Goal: Task Accomplishment & Management: Complete application form

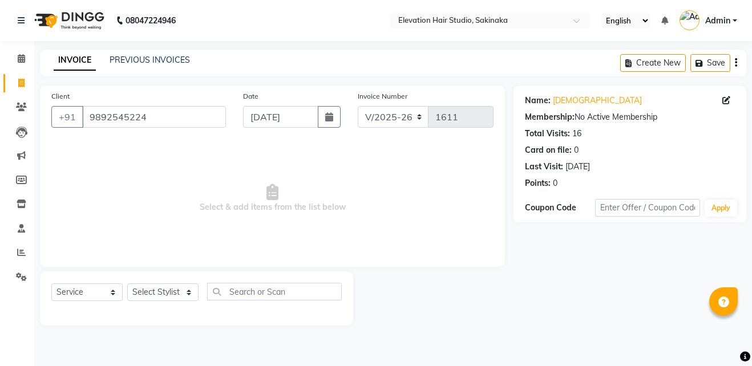
select select "4949"
select select "service"
click at [189, 125] on input "9892545224" at bounding box center [154, 117] width 144 height 22
type input "A"
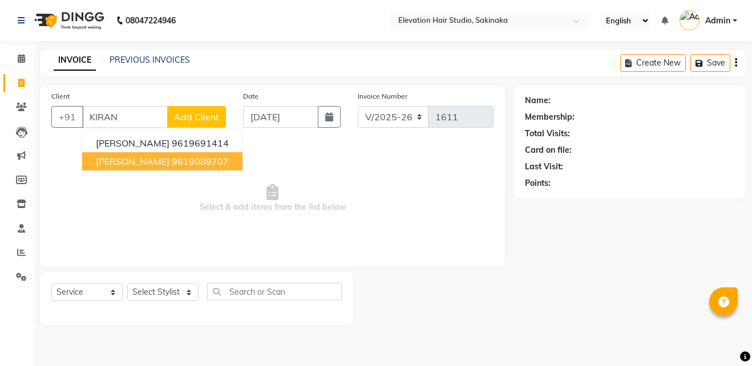
click at [172, 162] on ngb-highlight "9619089707" at bounding box center [200, 161] width 57 height 11
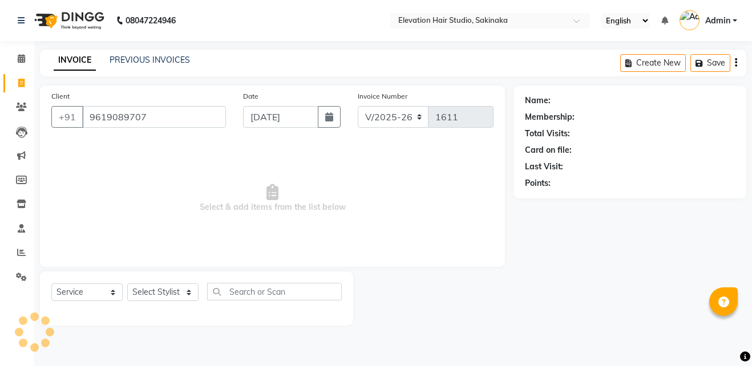
type input "9619089707"
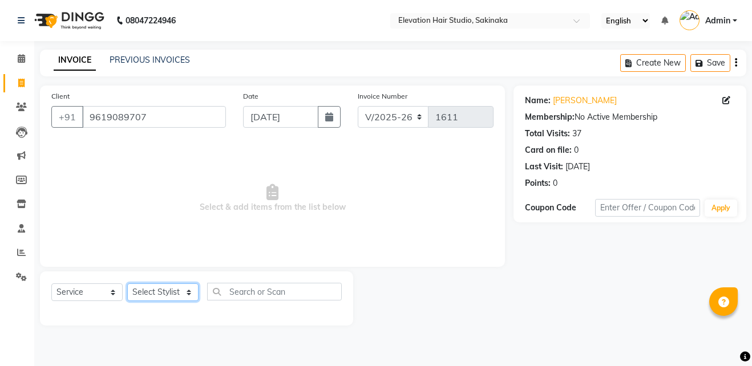
click at [168, 297] on select "Select Stylist Admin (EHS Thane) ANEES [PERSON_NAME] PRIYA [PERSON_NAME] [PERSO…" at bounding box center [162, 293] width 71 height 18
select select "84316"
click at [127, 284] on select "Select Stylist Admin (EHS Thane) ANEES [PERSON_NAME] PRIYA [PERSON_NAME] [PERSO…" at bounding box center [162, 293] width 71 height 18
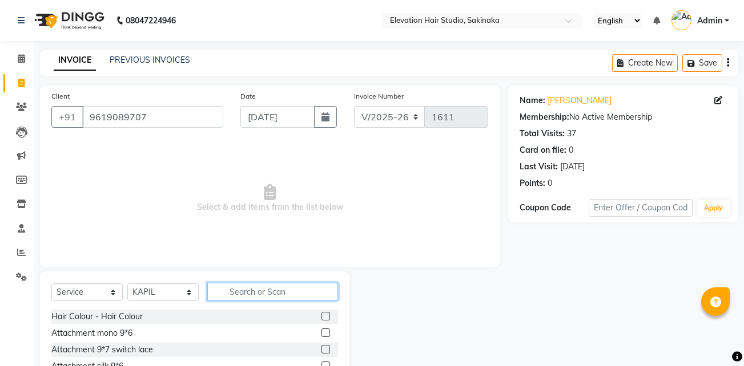
click at [269, 292] on input "text" at bounding box center [272, 292] width 131 height 18
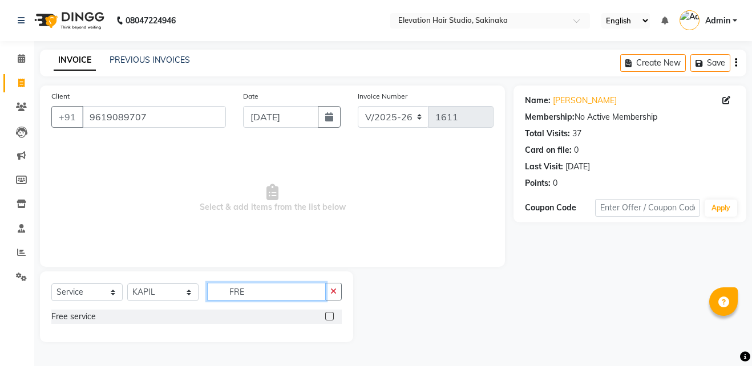
type input "FRE"
click at [332, 314] on label at bounding box center [329, 316] width 9 height 9
click at [332, 314] on input "checkbox" at bounding box center [328, 316] width 7 height 7
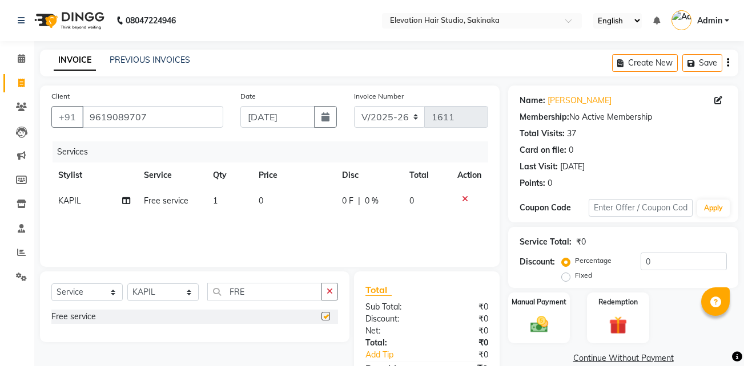
checkbox input "false"
click at [614, 353] on link "Continue Without Payment" at bounding box center [622, 359] width 225 height 12
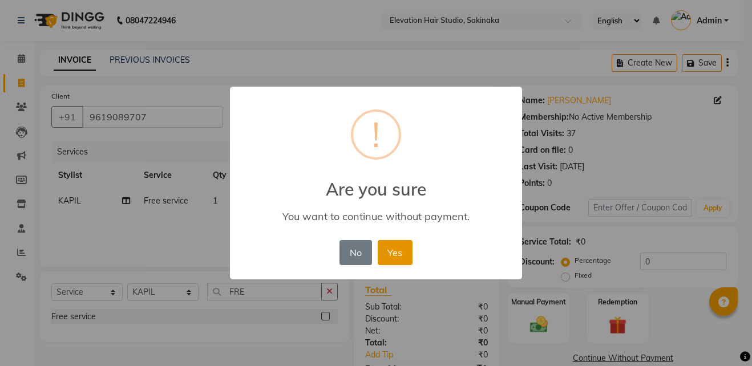
click at [400, 248] on button "Yes" at bounding box center [395, 252] width 35 height 25
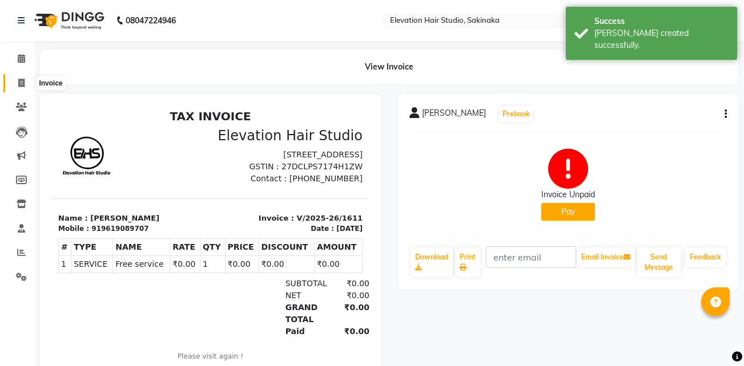
click at [18, 80] on icon at bounding box center [21, 83] width 6 height 9
select select "service"
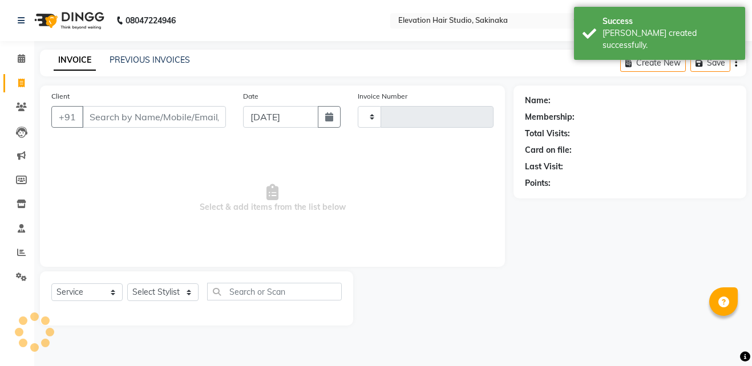
type input "1612"
select select "4949"
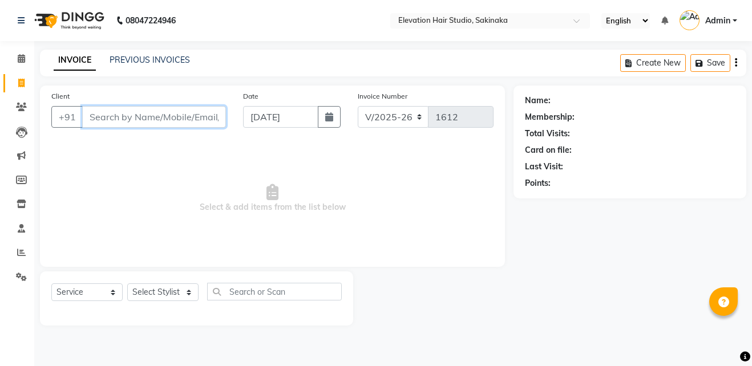
click at [91, 122] on input "Client" at bounding box center [154, 117] width 144 height 22
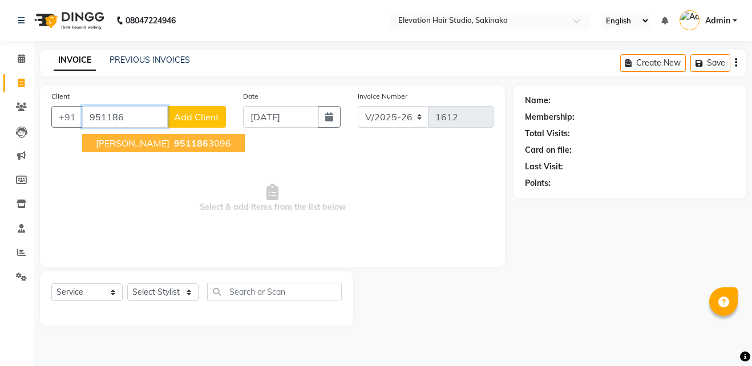
click at [128, 143] on span "[PERSON_NAME]" at bounding box center [133, 143] width 74 height 11
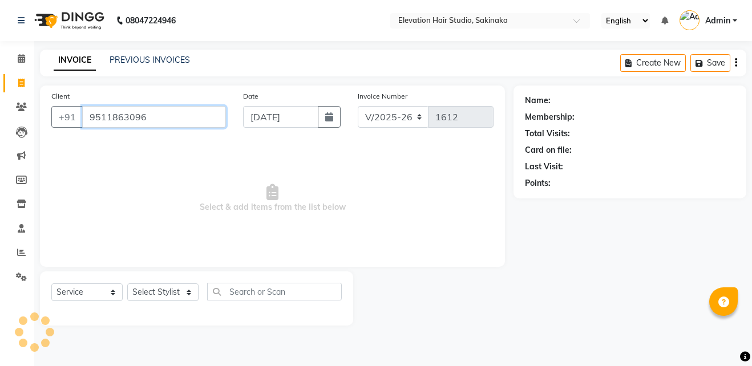
type input "9511863096"
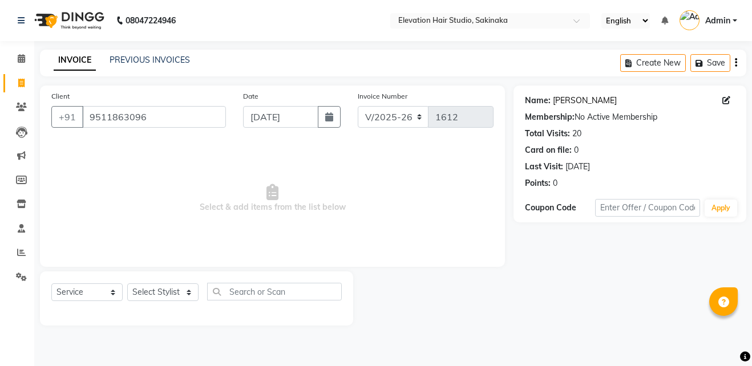
click at [593, 106] on link "[PERSON_NAME]" at bounding box center [585, 101] width 64 height 12
click at [156, 292] on select "Select Stylist Admin (EHS Thane) ANEES [PERSON_NAME] PRIYA [PERSON_NAME] [PERSO…" at bounding box center [162, 293] width 71 height 18
select select "50821"
click at [127, 284] on select "Select Stylist Admin (EHS Thane) ANEES [PERSON_NAME] PRIYA [PERSON_NAME] [PERSO…" at bounding box center [162, 293] width 71 height 18
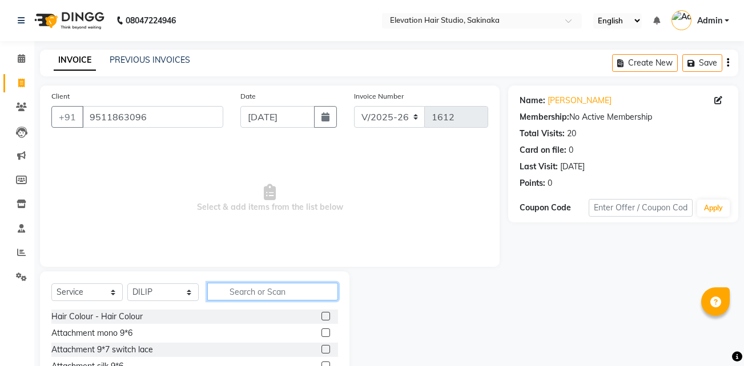
click at [228, 294] on input "text" at bounding box center [272, 292] width 131 height 18
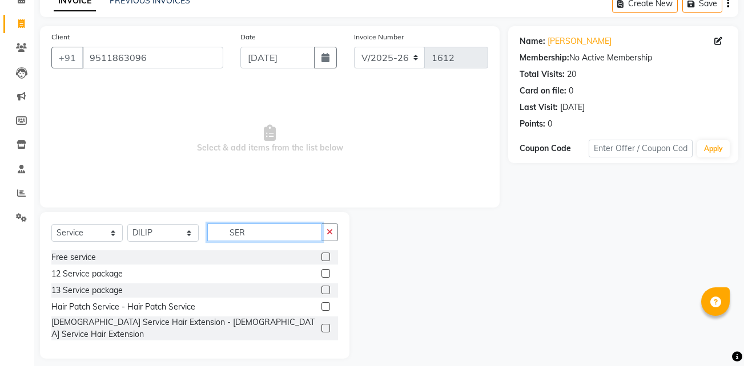
type input "SER"
click at [328, 303] on label at bounding box center [325, 306] width 9 height 9
click at [328, 304] on input "checkbox" at bounding box center [324, 307] width 7 height 7
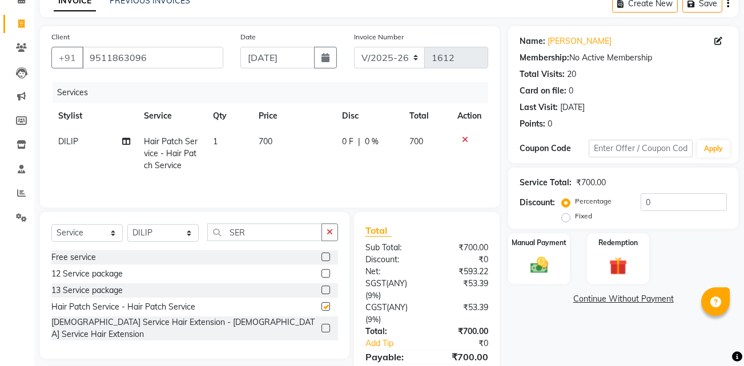
checkbox input "false"
click at [333, 228] on button "button" at bounding box center [329, 233] width 17 height 18
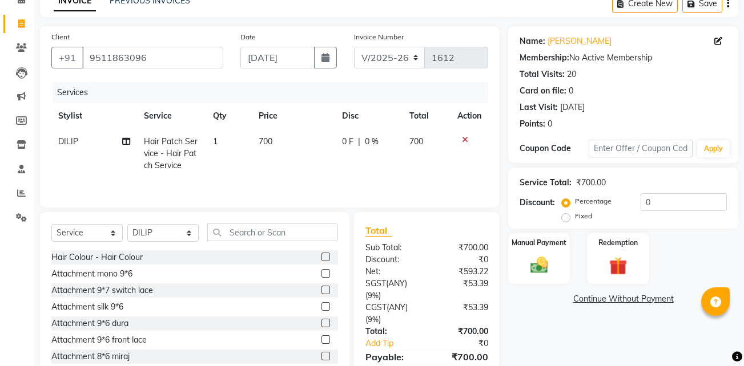
click at [463, 140] on icon at bounding box center [465, 140] width 6 height 8
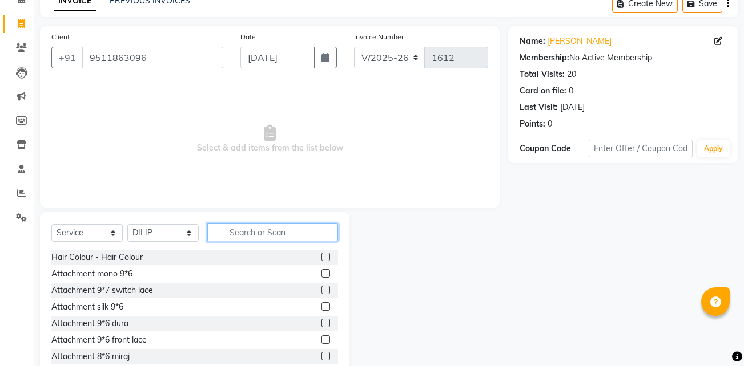
click at [267, 231] on input "text" at bounding box center [272, 233] width 131 height 18
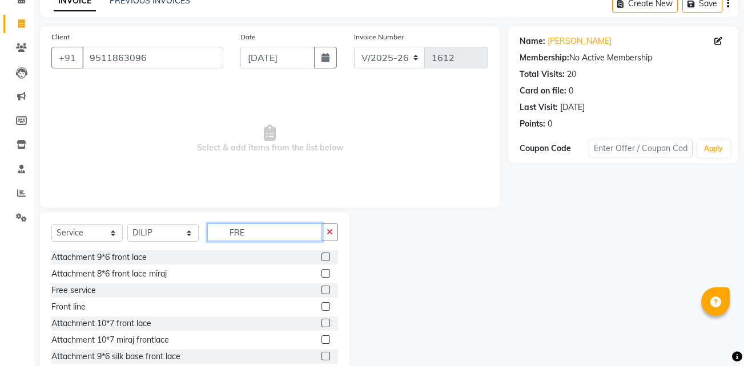
scroll to position [0, 0]
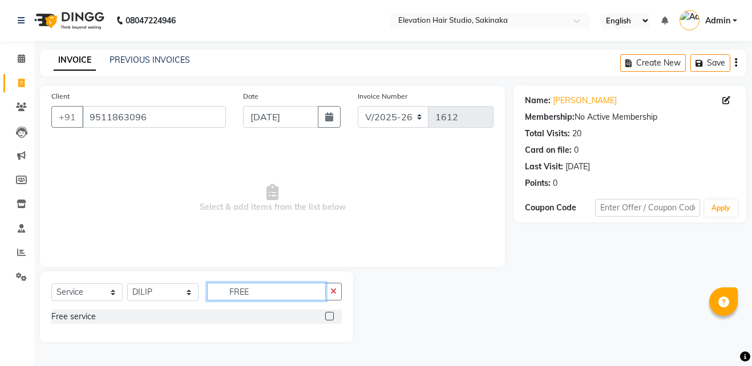
type input "FREE"
click at [329, 317] on label at bounding box center [329, 316] width 9 height 9
click at [329, 317] on input "checkbox" at bounding box center [328, 316] width 7 height 7
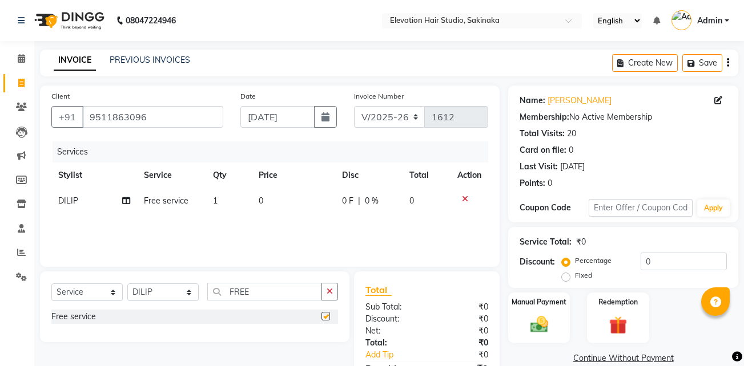
checkbox input "false"
click at [612, 356] on link "Continue Without Payment" at bounding box center [622, 359] width 225 height 12
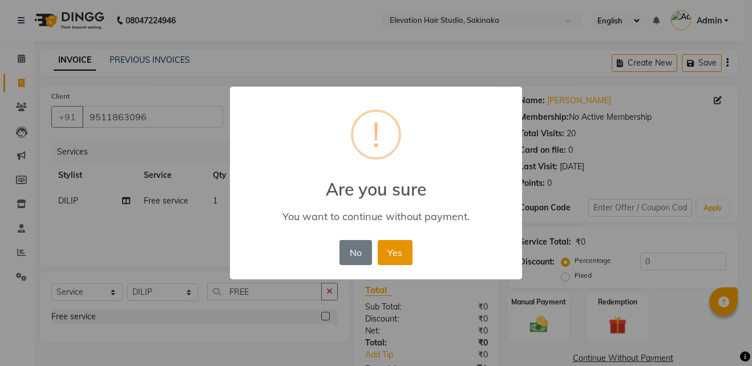
click at [398, 251] on button "Yes" at bounding box center [395, 252] width 35 height 25
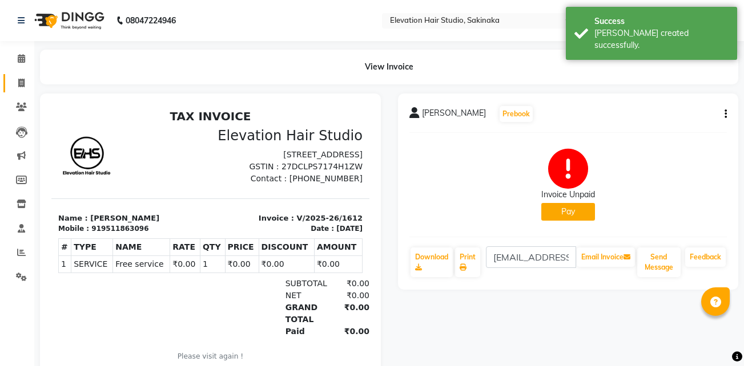
click at [15, 91] on link "Invoice" at bounding box center [16, 83] width 27 height 19
select select "service"
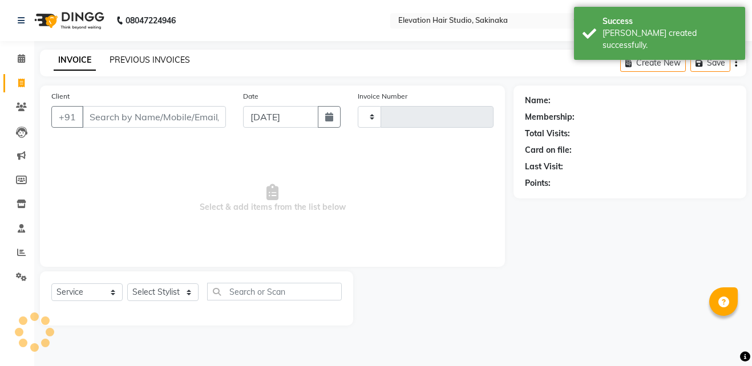
type input "1613"
select select "4949"
click at [112, 56] on link "PREVIOUS INVOICES" at bounding box center [150, 60] width 80 height 10
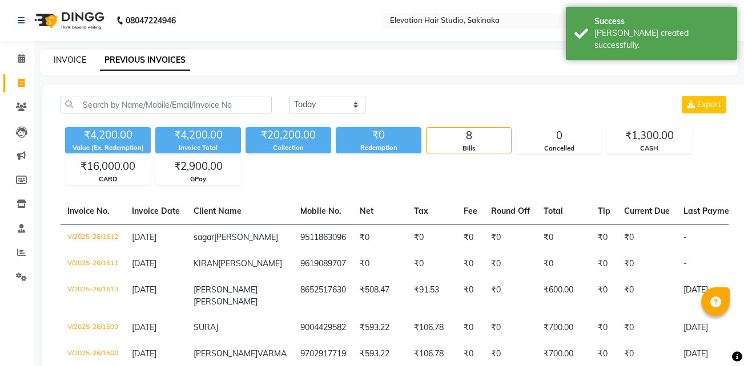
click at [68, 58] on link "INVOICE" at bounding box center [70, 60] width 33 height 10
select select "service"
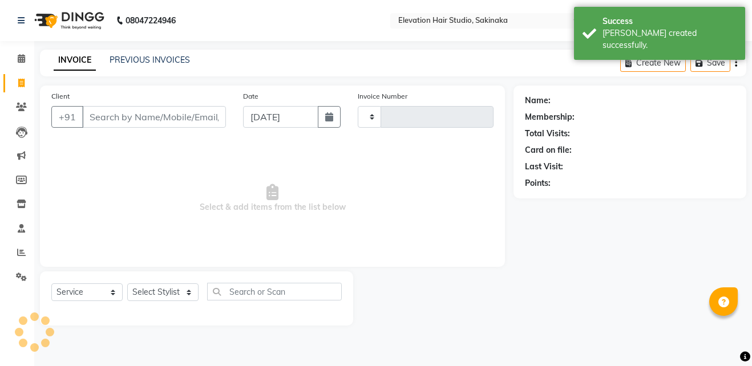
type input "1613"
select select "4949"
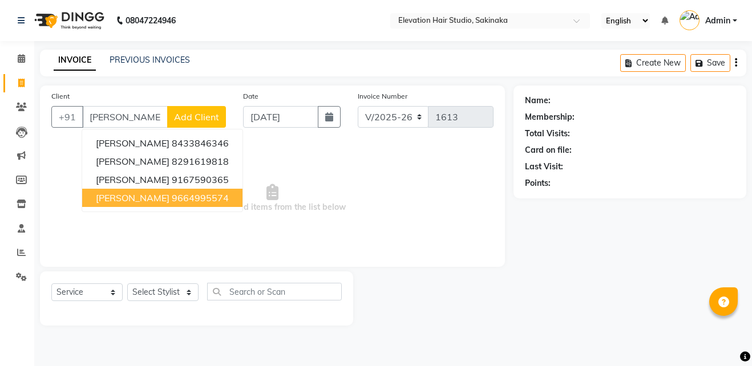
click at [192, 194] on ngb-highlight "9664995574" at bounding box center [200, 197] width 57 height 11
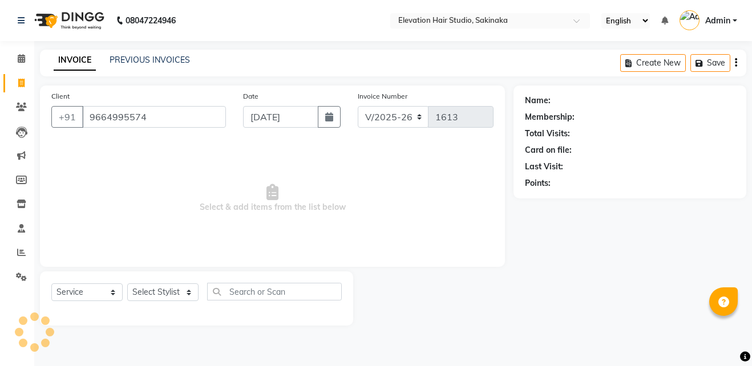
type input "9664995574"
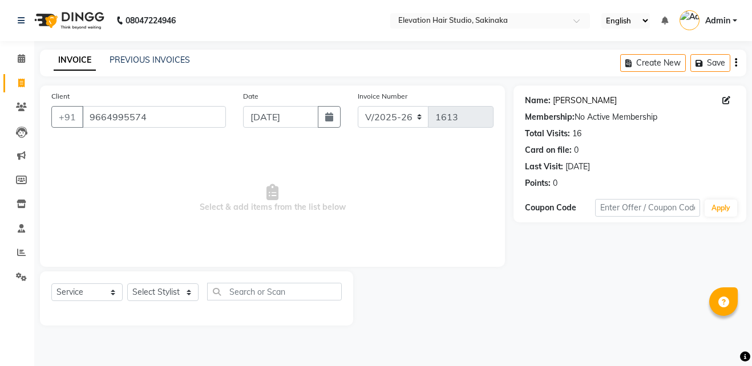
click at [578, 99] on link "[PERSON_NAME]" at bounding box center [585, 101] width 64 height 12
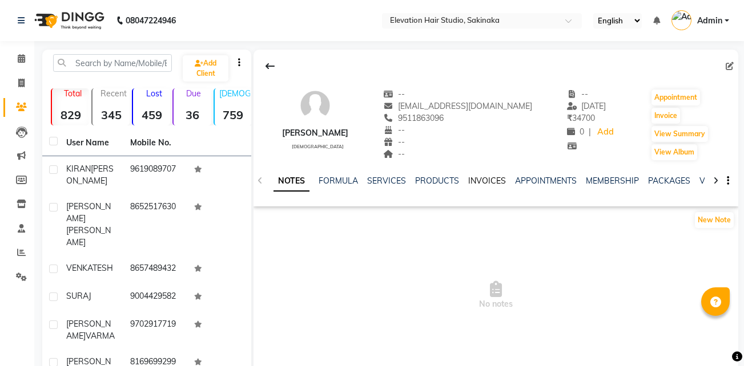
drag, startPoint x: 0, startPoint y: 0, endPoint x: 490, endPoint y: 177, distance: 521.4
click at [490, 177] on link "INVOICES" at bounding box center [487, 181] width 38 height 10
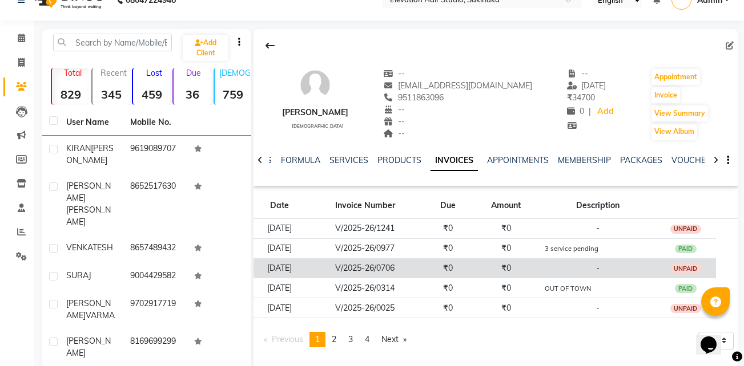
scroll to position [14, 0]
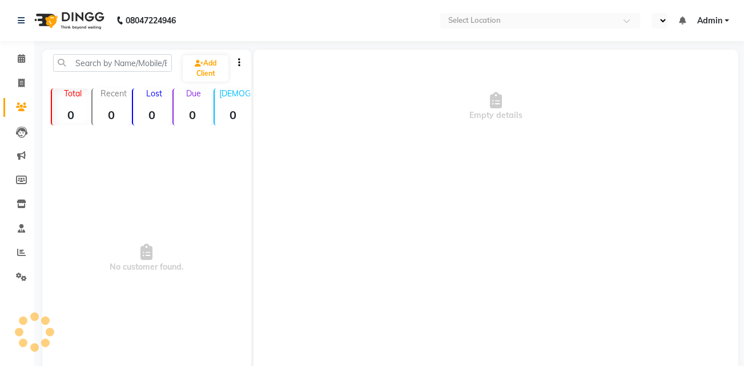
select select "en"
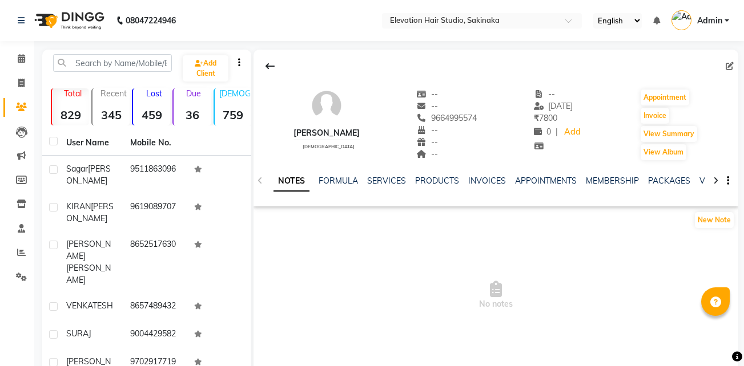
click at [484, 175] on div "INVOICES" at bounding box center [487, 181] width 38 height 12
click at [486, 180] on link "INVOICES" at bounding box center [487, 181] width 38 height 10
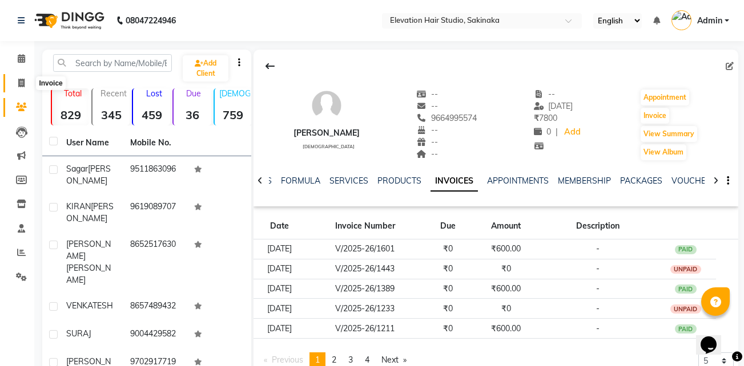
click at [26, 86] on span at bounding box center [21, 83] width 20 height 13
select select "service"
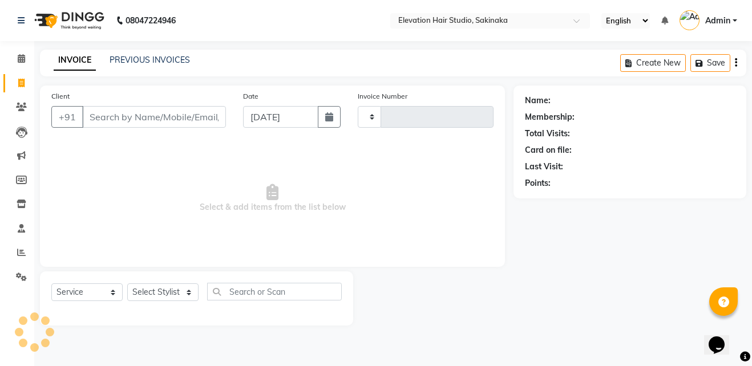
type input "1613"
select select "4949"
click at [133, 112] on input "Client" at bounding box center [154, 117] width 144 height 22
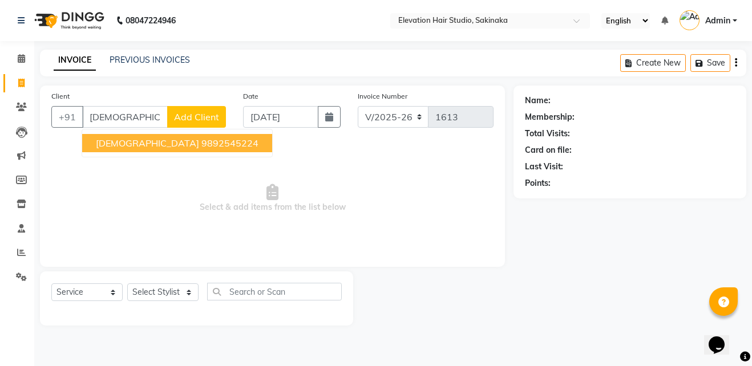
type input "SUFIYAN"
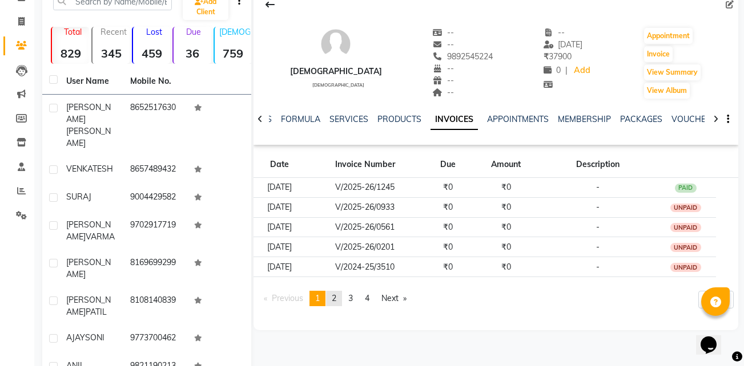
click at [336, 300] on span "2" at bounding box center [334, 298] width 5 height 10
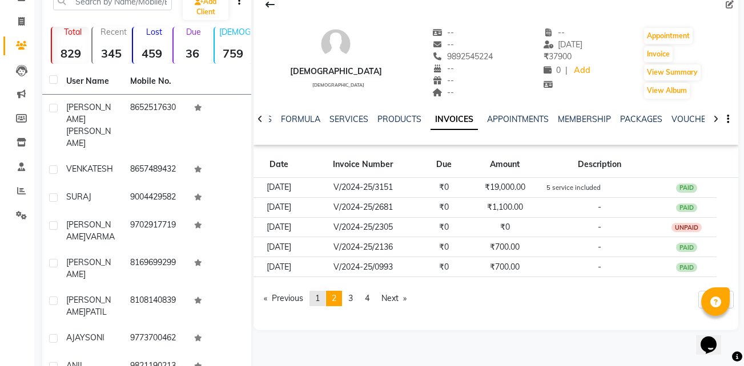
click at [318, 301] on span "1" at bounding box center [317, 298] width 5 height 10
